Goal: Transaction & Acquisition: Purchase product/service

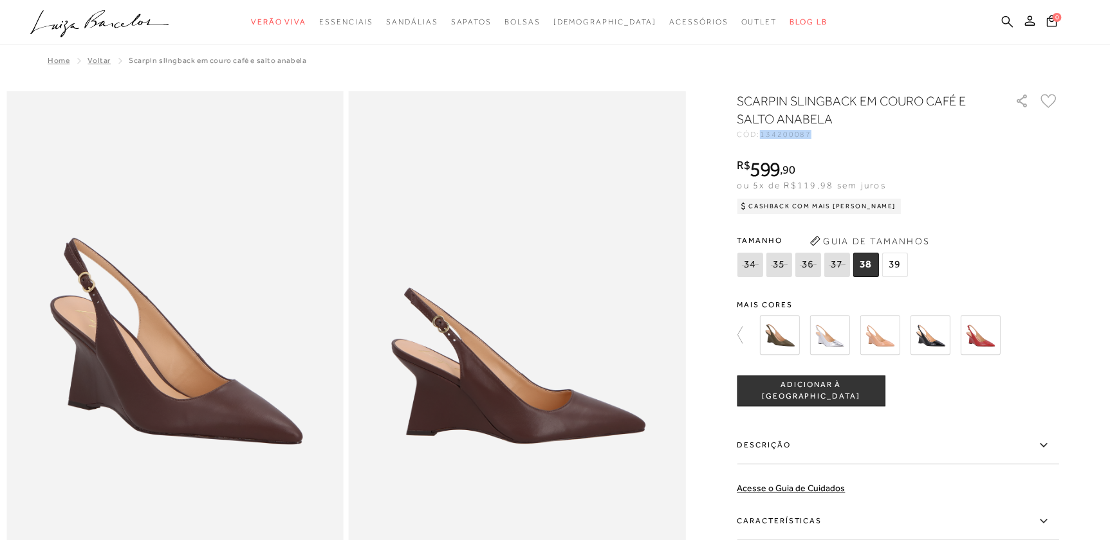
click at [1011, 16] on icon at bounding box center [1007, 21] width 12 height 12
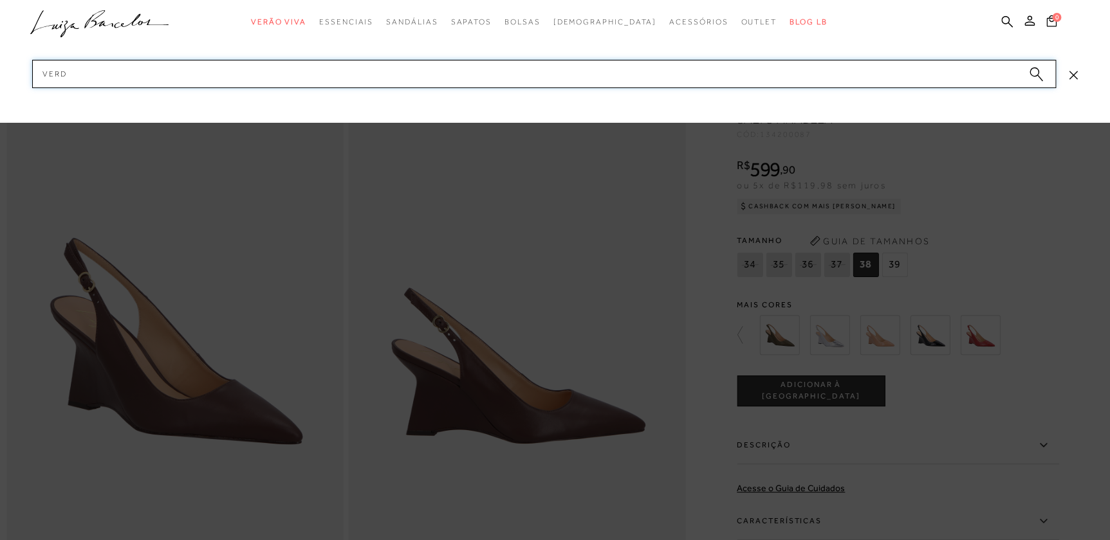
type input "verde"
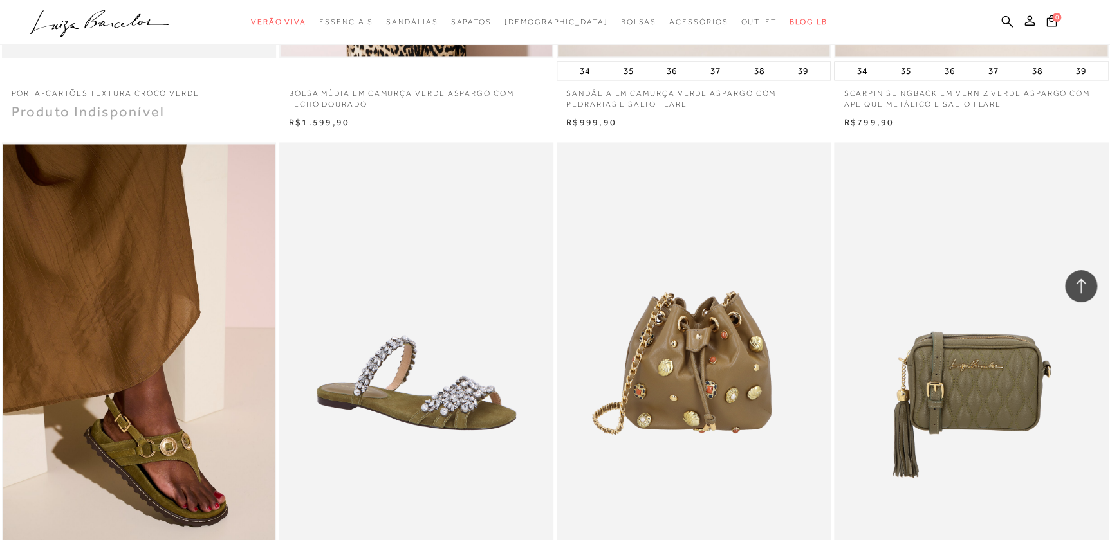
scroll to position [1111, 0]
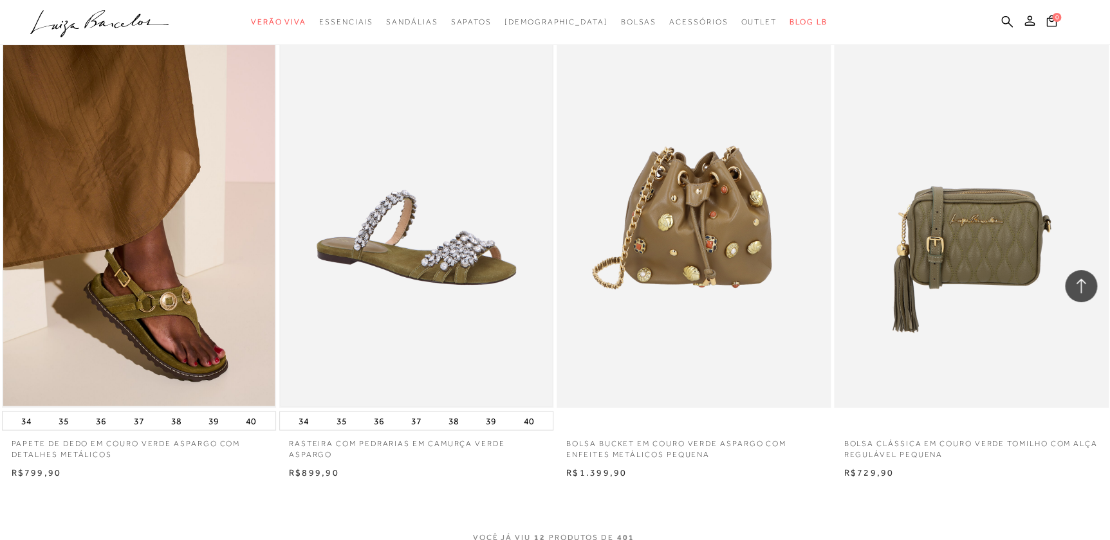
click at [465, 331] on img at bounding box center [415, 202] width 271 height 407
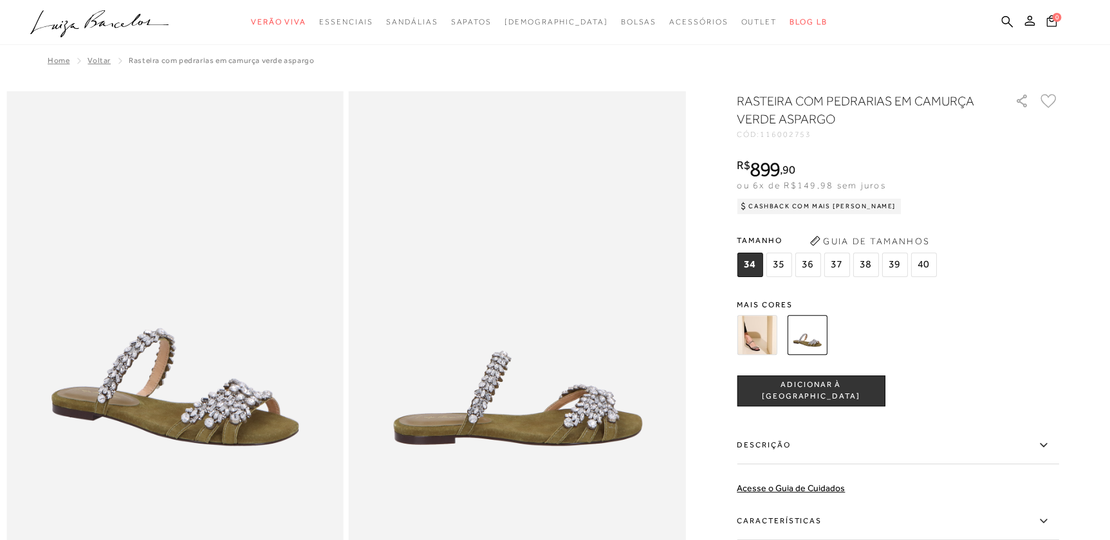
click at [765, 335] on img at bounding box center [757, 335] width 40 height 40
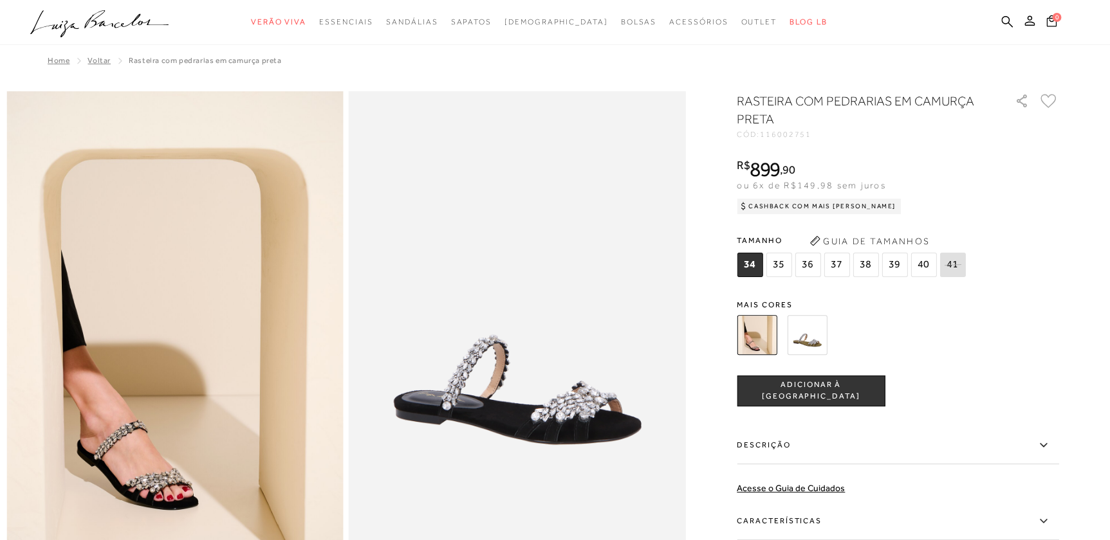
click at [825, 342] on img at bounding box center [807, 335] width 40 height 40
